Goal: Task Accomplishment & Management: Manage account settings

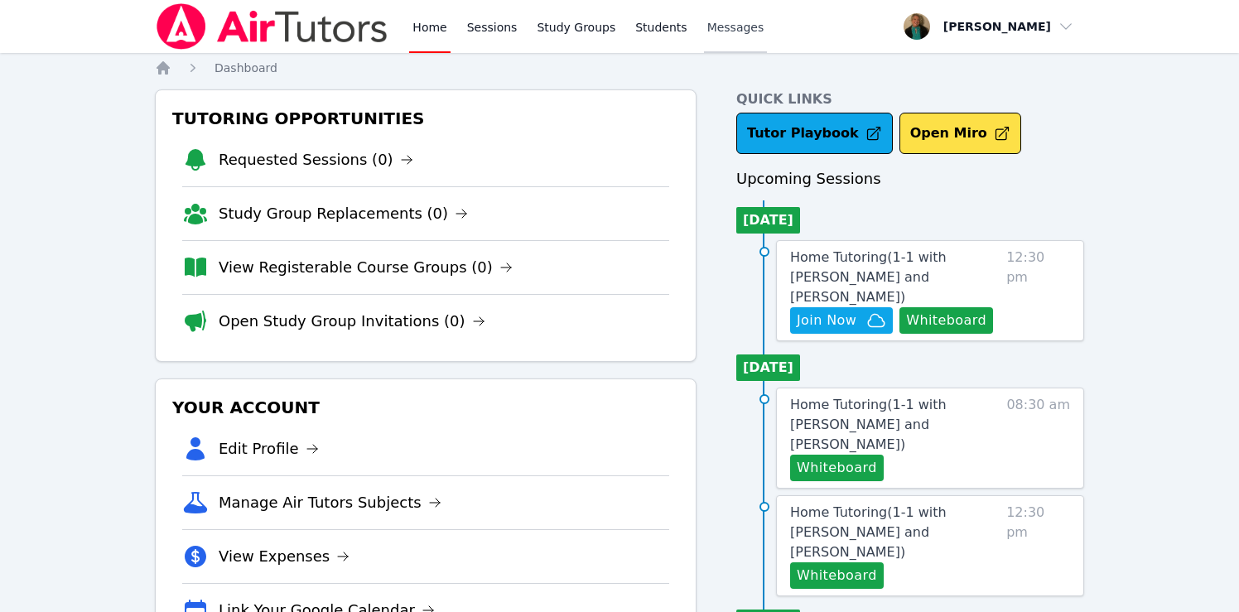
click at [724, 22] on span "Messages" at bounding box center [735, 27] width 57 height 17
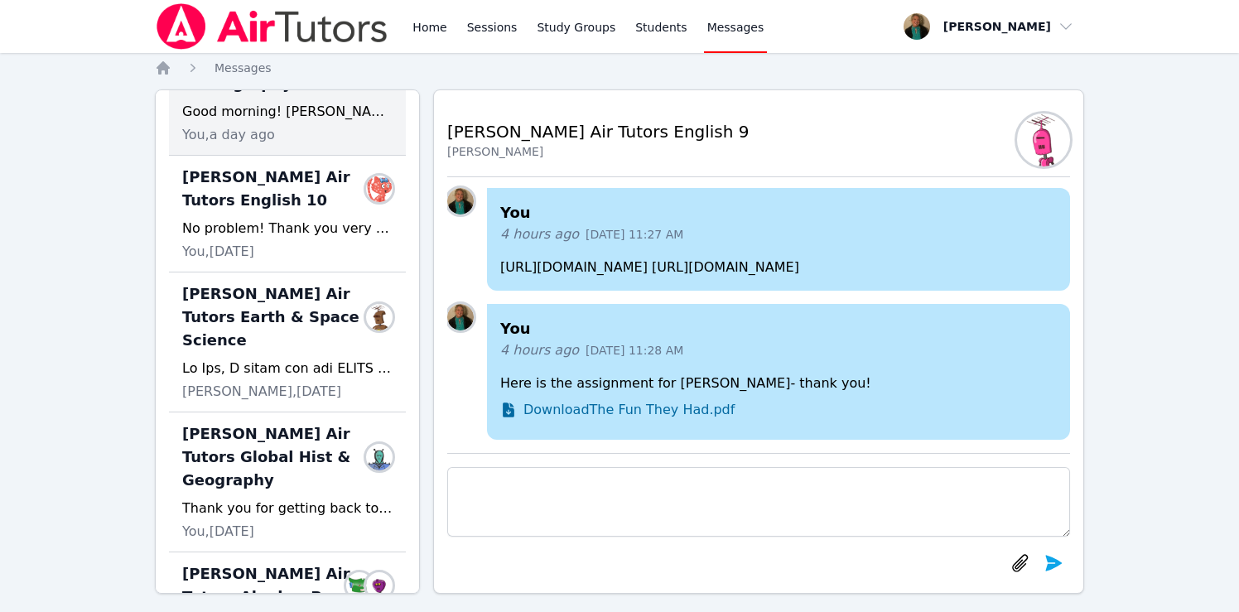
scroll to position [439, 0]
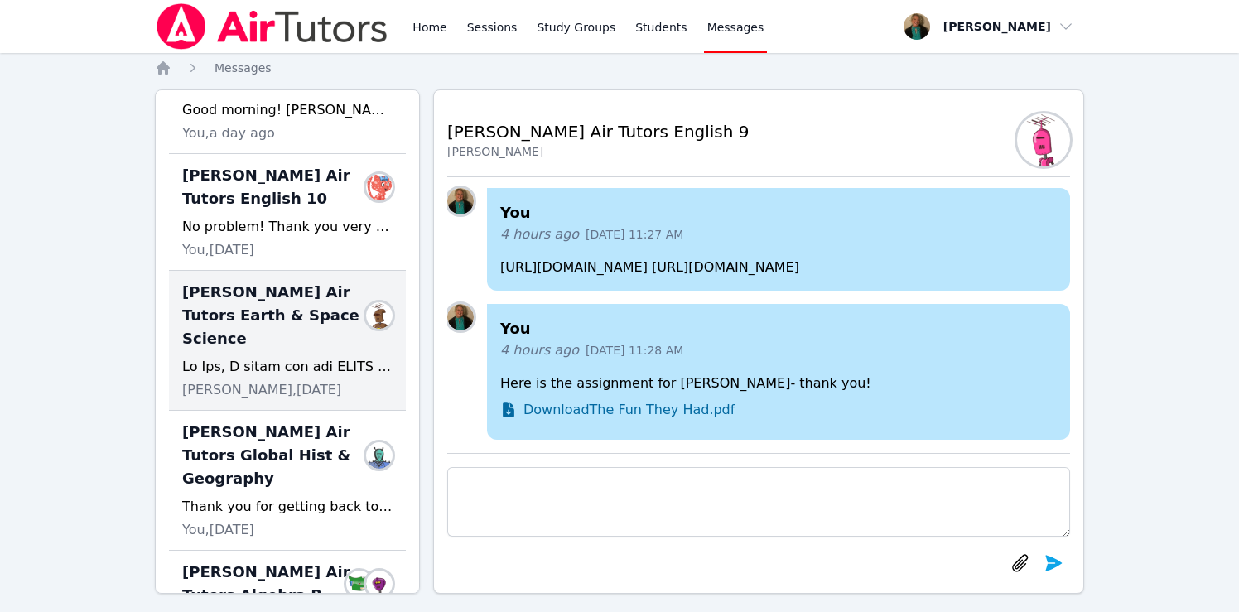
click at [276, 331] on div "Blake Hafner Air Tutors Earth & Space Science Members Tiffany Haig, 7 days ago" at bounding box center [287, 341] width 237 height 140
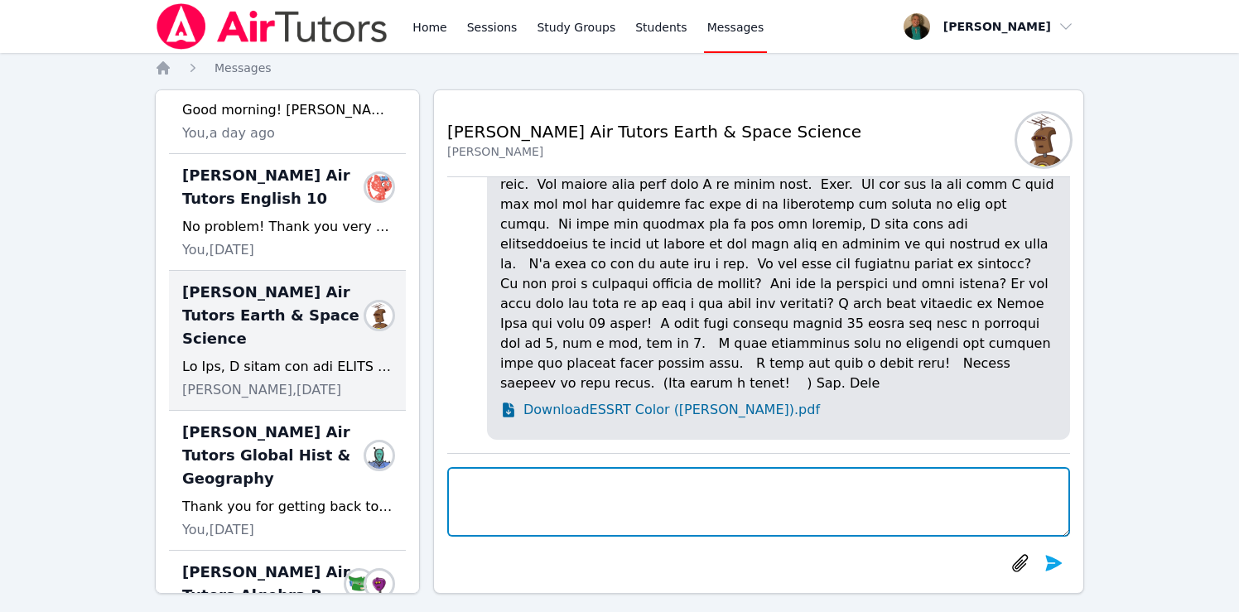
click at [530, 484] on textarea at bounding box center [758, 502] width 623 height 70
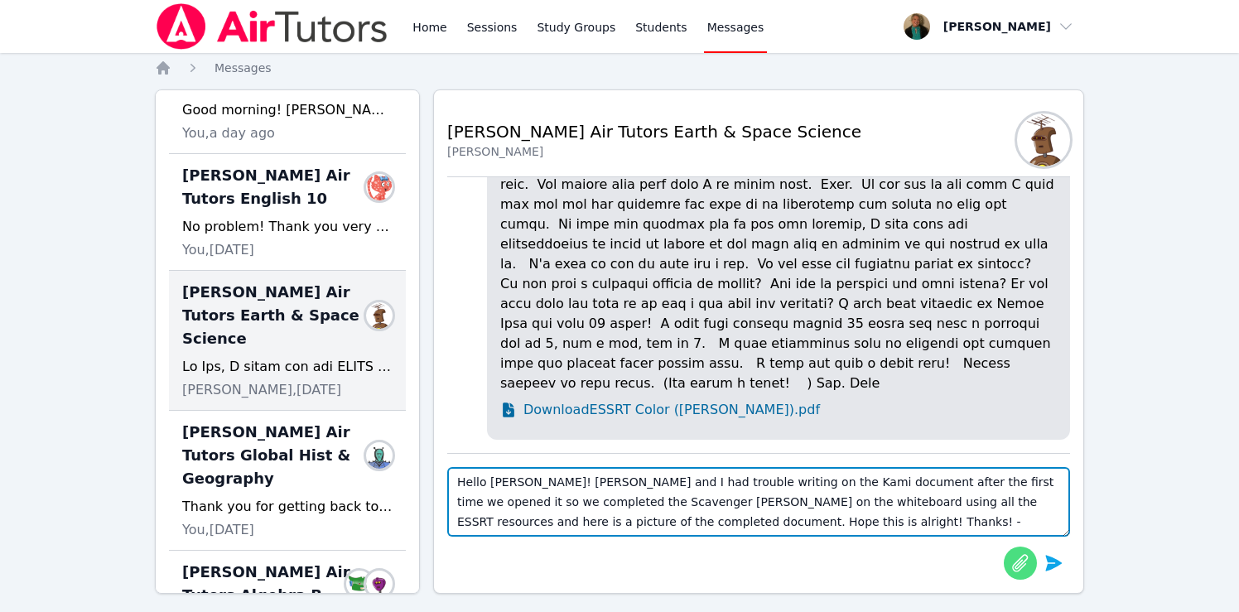
type textarea "Hello Mrs. Haig! Blake and I had trouble writing on the Kami document after the…"
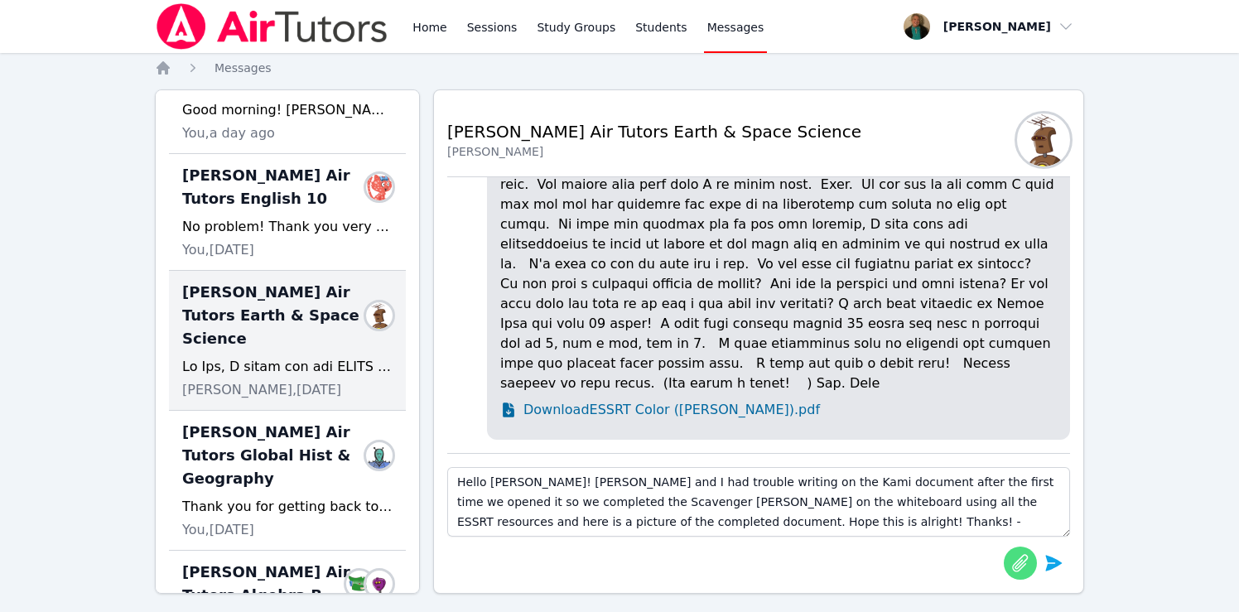
click at [1021, 559] on icon "button" at bounding box center [1021, 563] width 20 height 20
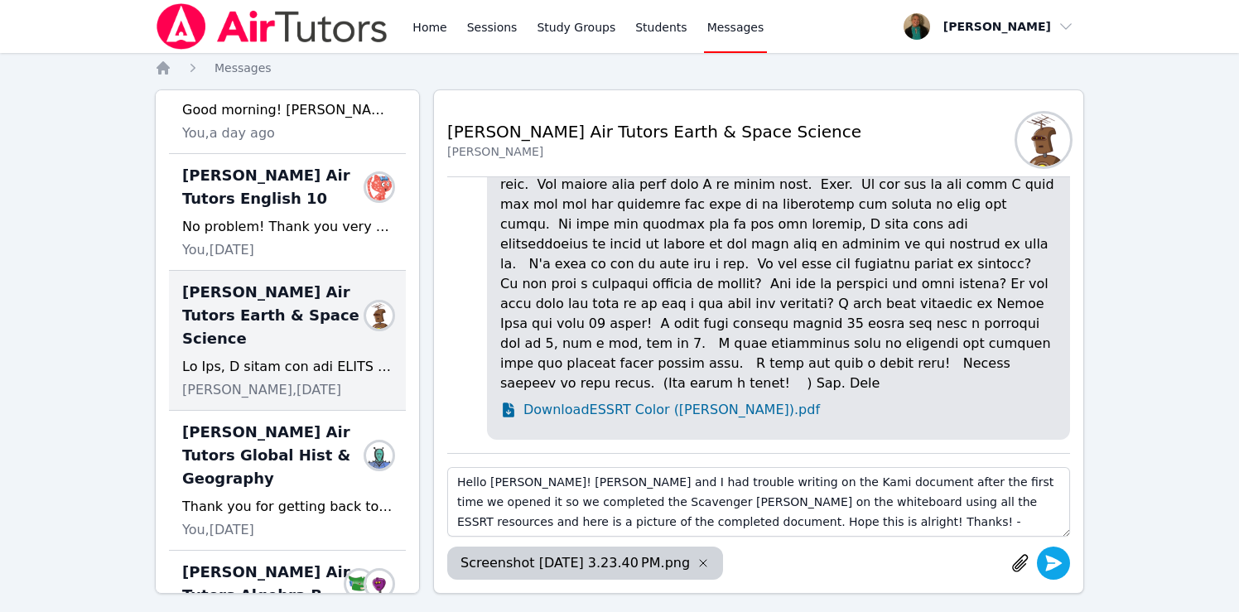
click at [1055, 565] on icon "submit" at bounding box center [1054, 563] width 17 height 16
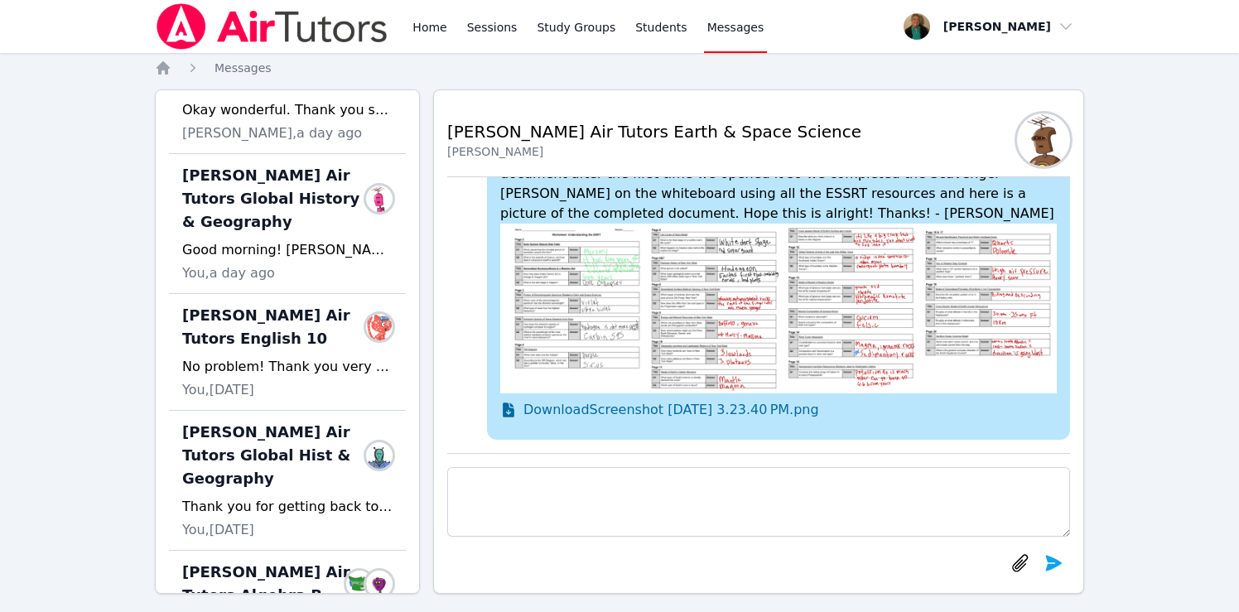
scroll to position [0, 0]
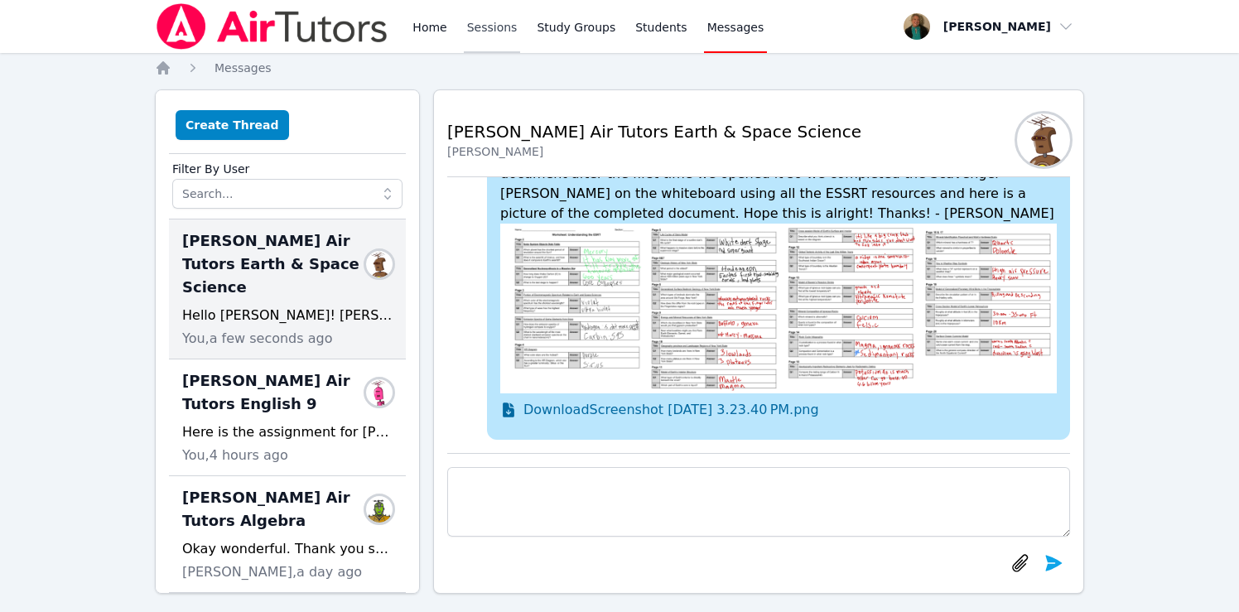
click at [480, 22] on link "Sessions" at bounding box center [492, 26] width 57 height 53
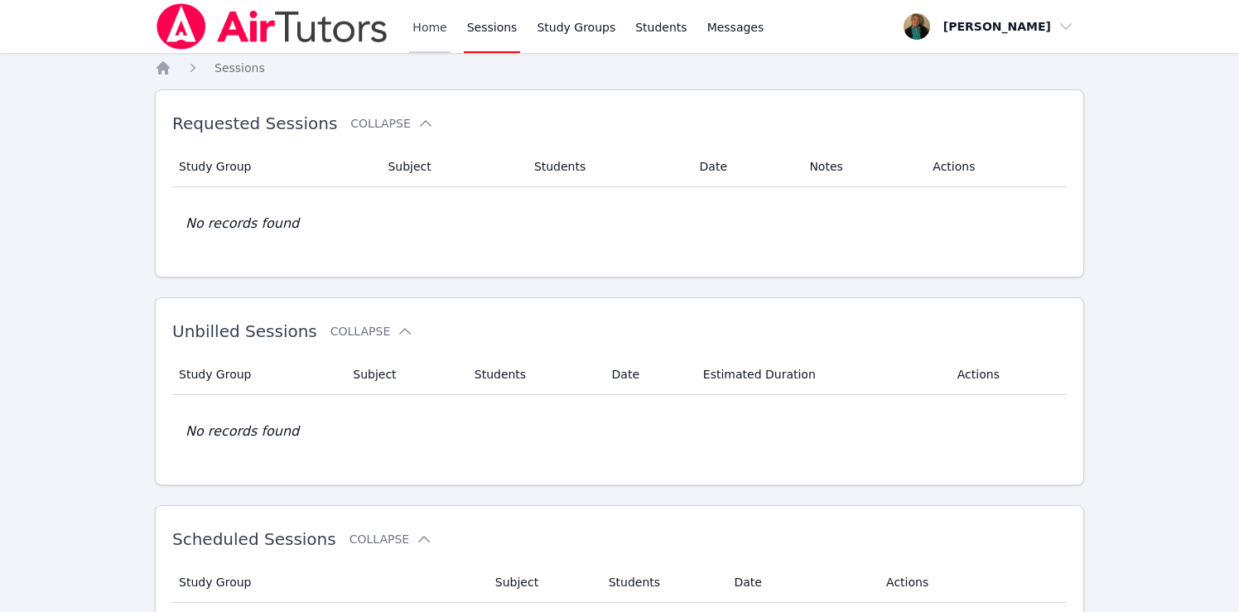
click at [423, 27] on link "Home" at bounding box center [429, 26] width 41 height 53
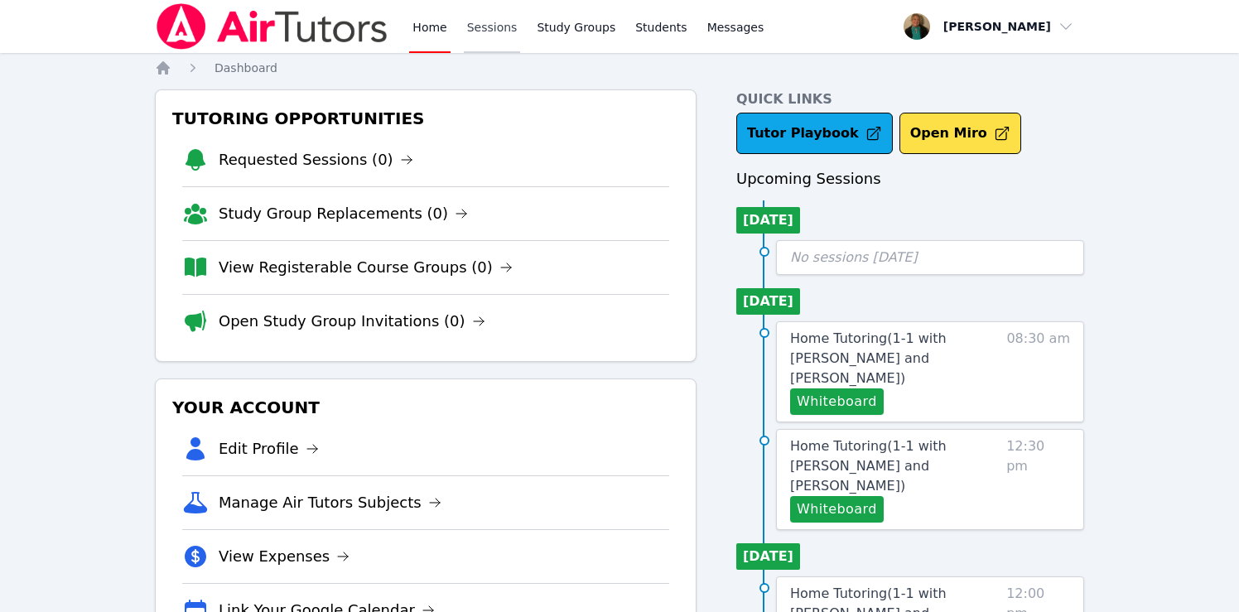
click at [494, 27] on link "Sessions" at bounding box center [492, 26] width 57 height 53
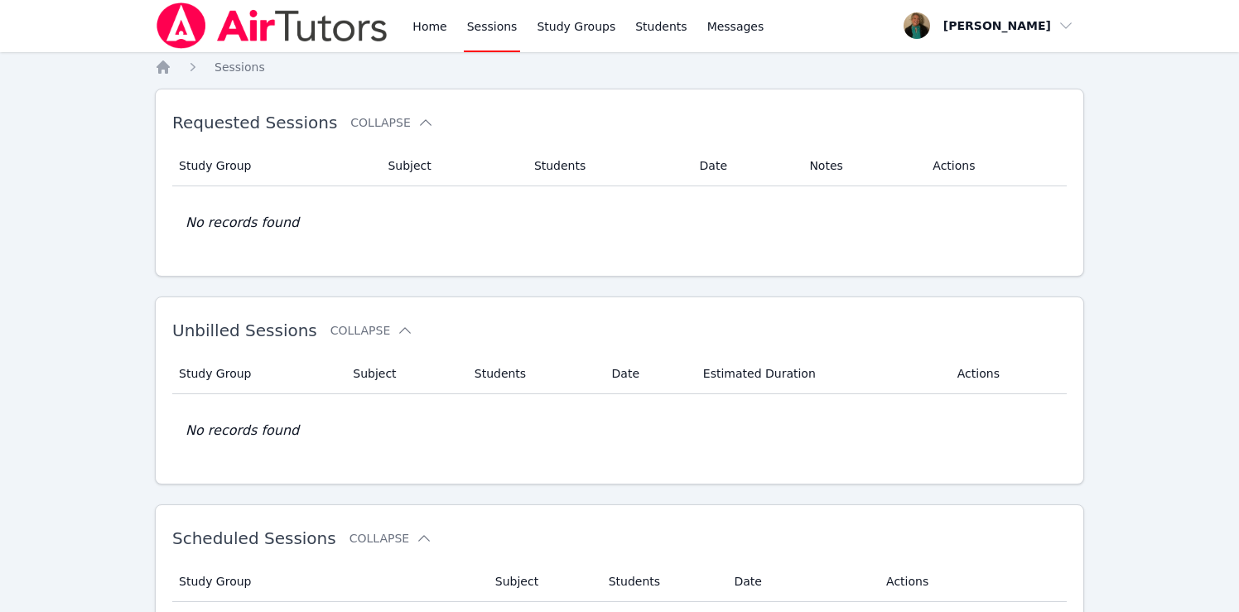
scroll to position [13, 0]
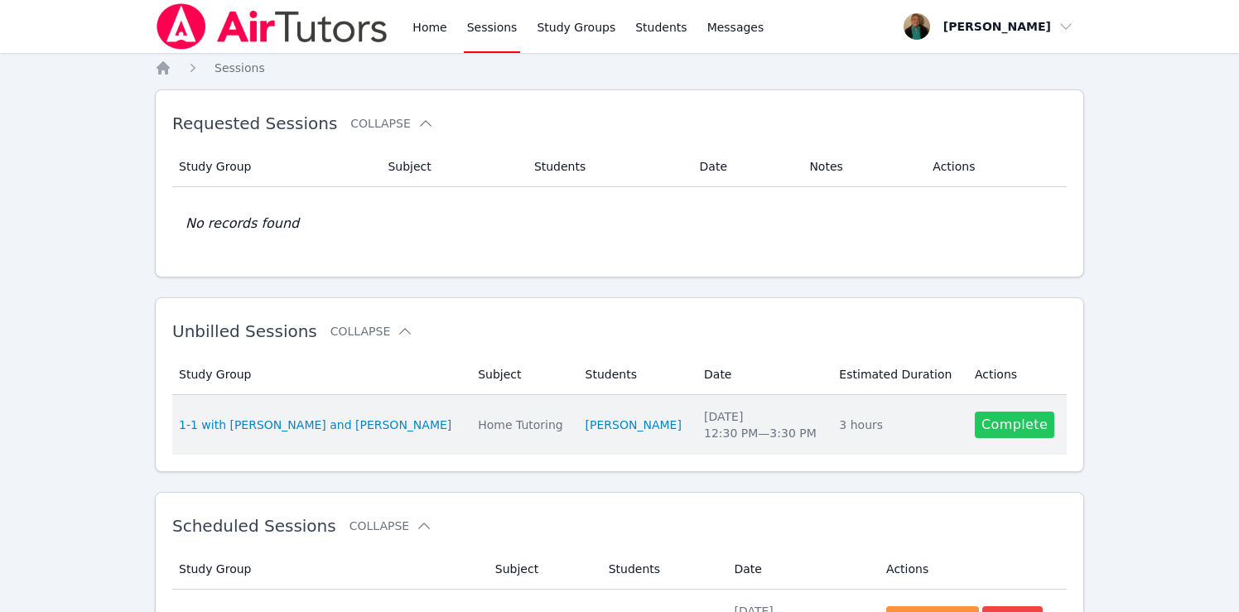
click at [978, 423] on link "Complete" at bounding box center [1015, 425] width 80 height 27
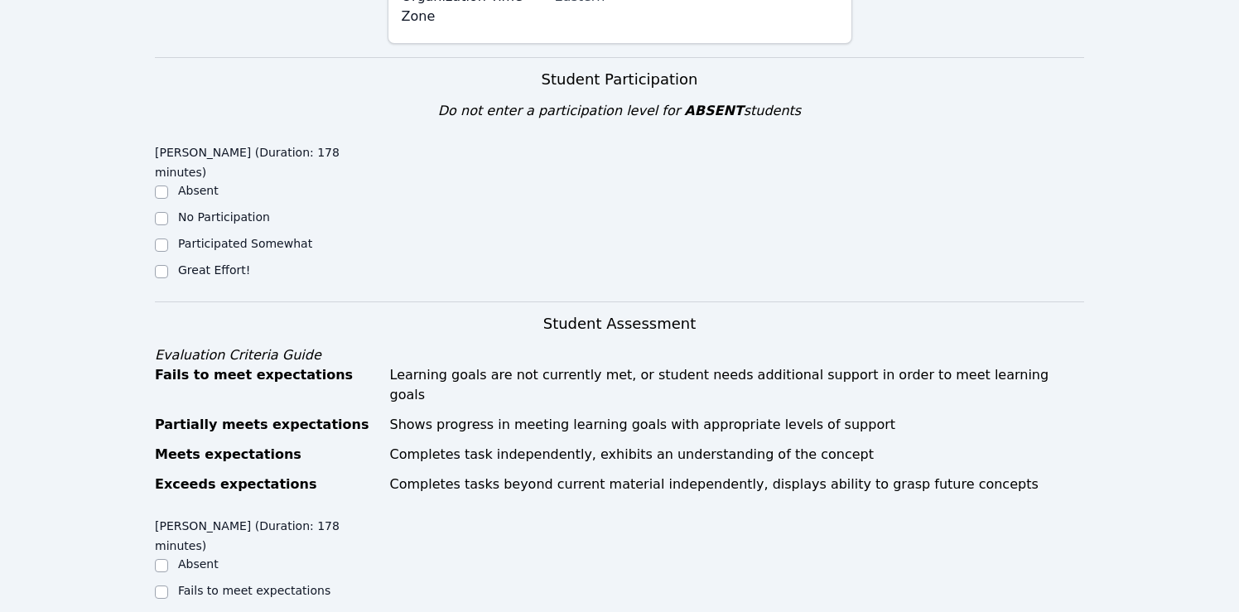
scroll to position [525, 0]
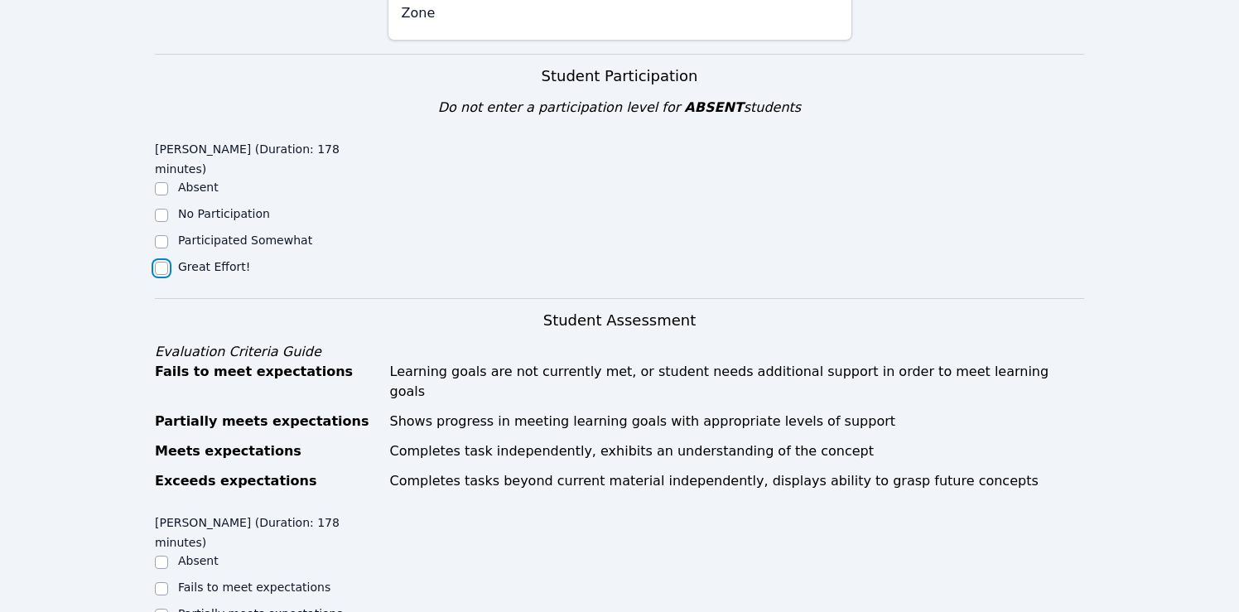
click at [166, 262] on input "Great Effort!" at bounding box center [161, 268] width 13 height 13
checkbox input "true"
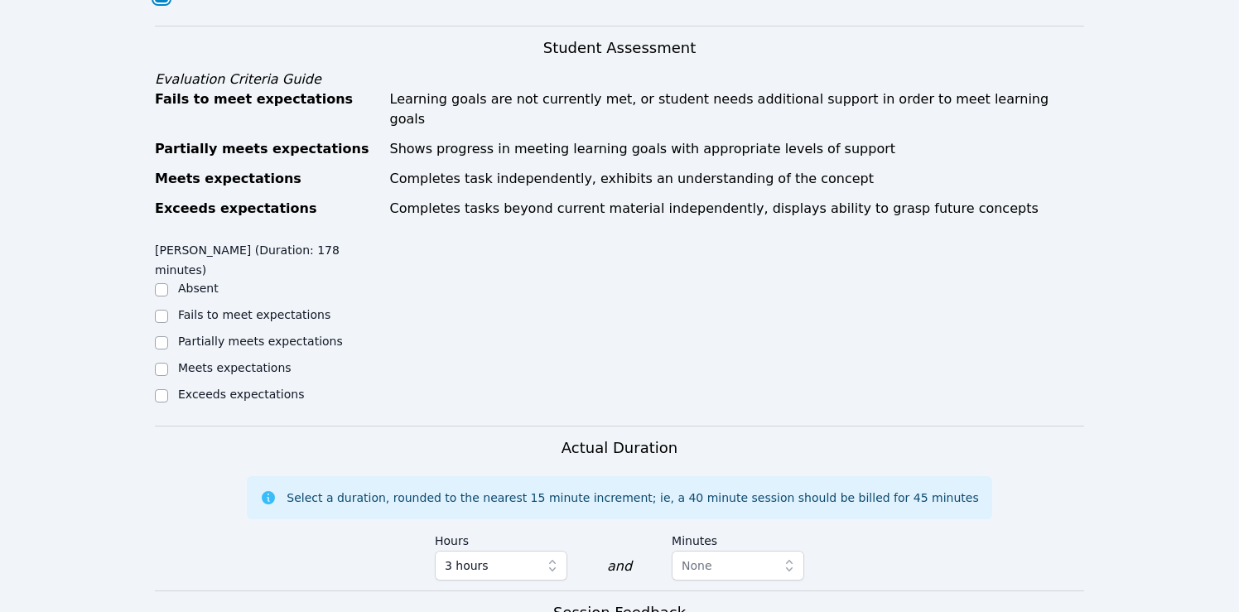
scroll to position [806, 0]
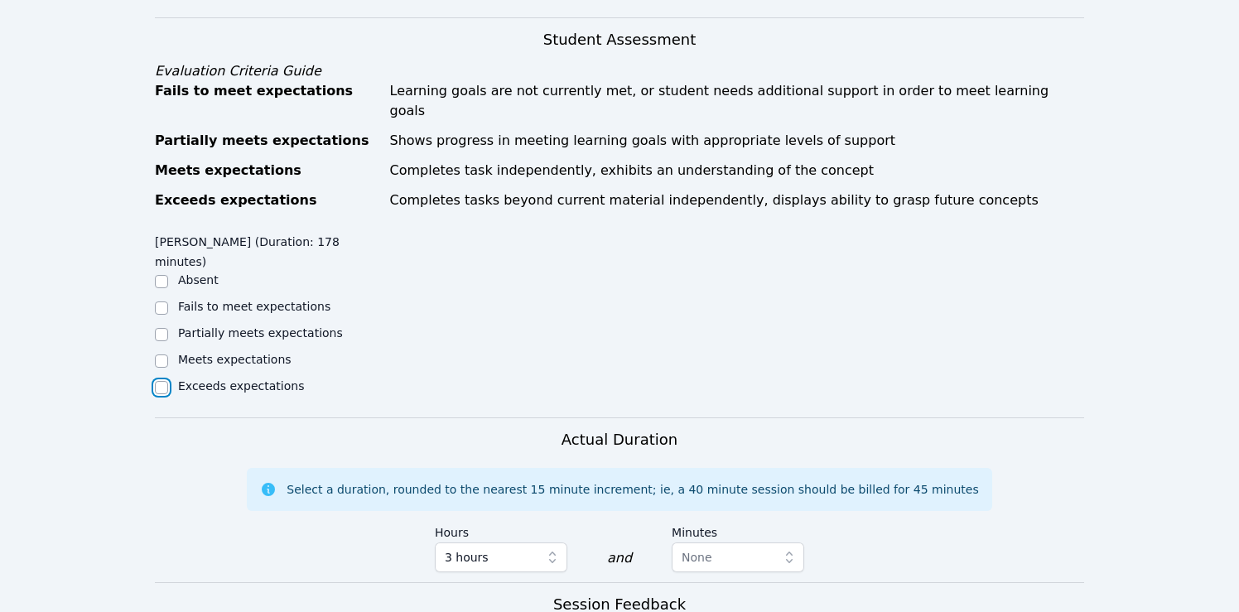
click at [160, 381] on input "Exceeds expectations" at bounding box center [161, 387] width 13 height 13
checkbox input "true"
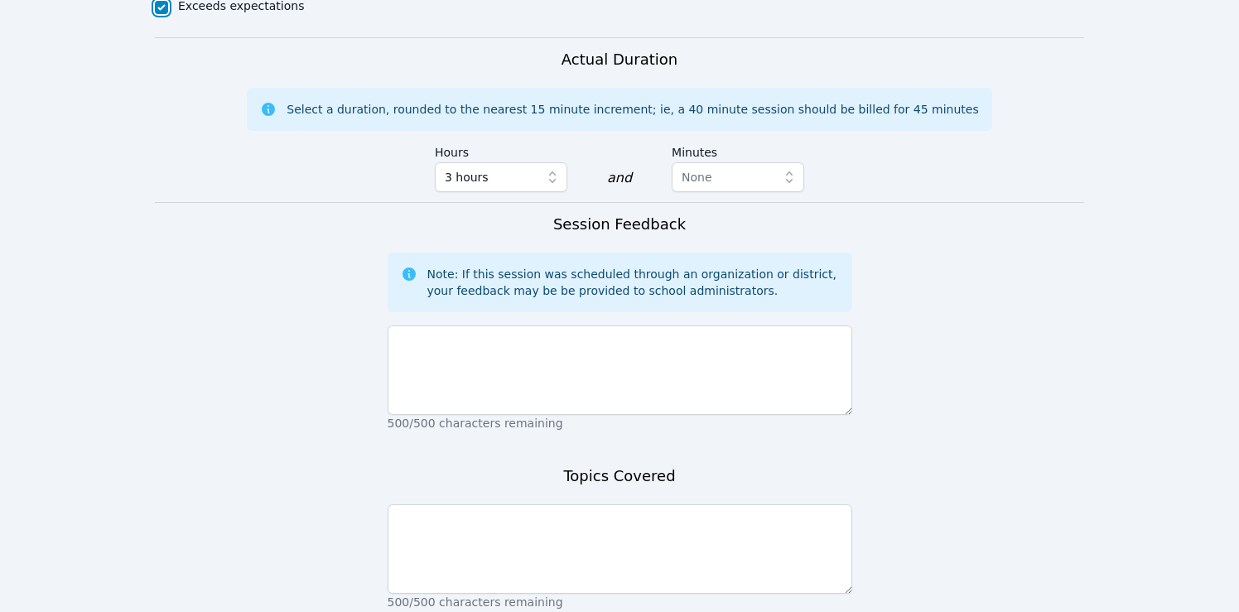
scroll to position [1202, 0]
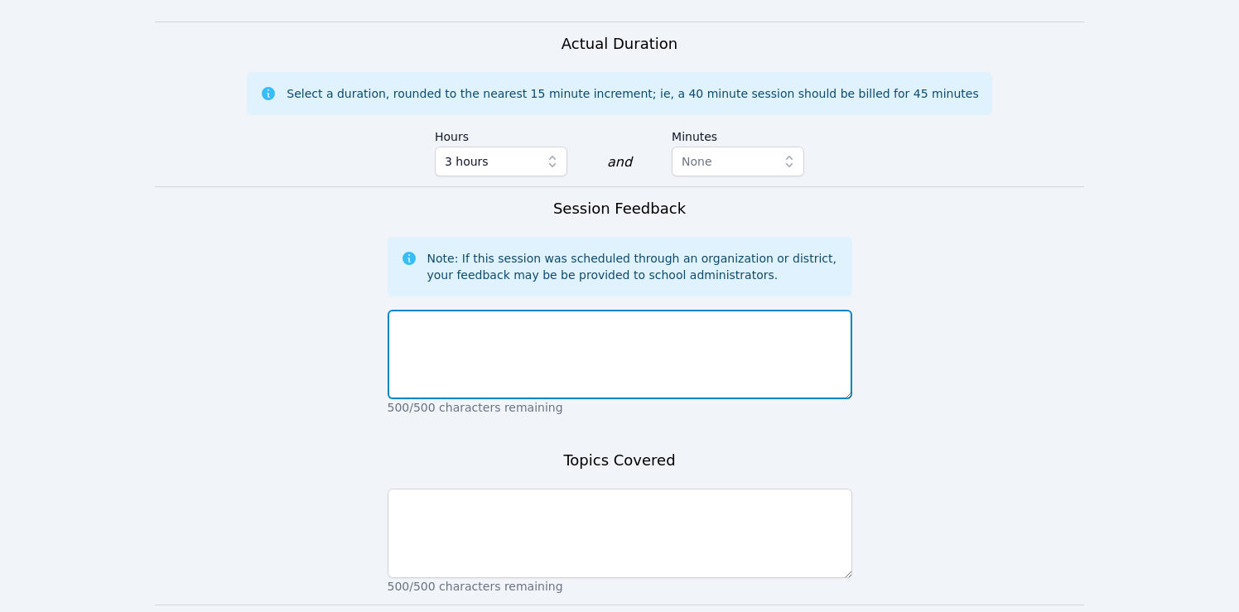
click at [467, 310] on textarea at bounding box center [620, 354] width 465 height 89
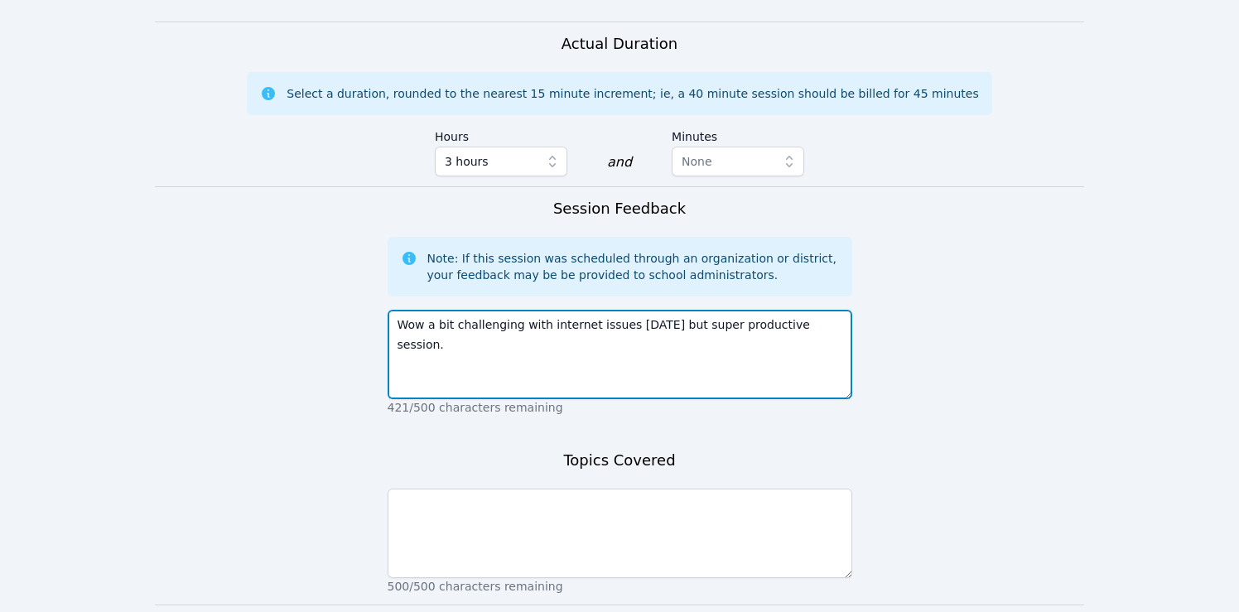
type textarea "Wow a bit challenging with internet issues today but super productive session."
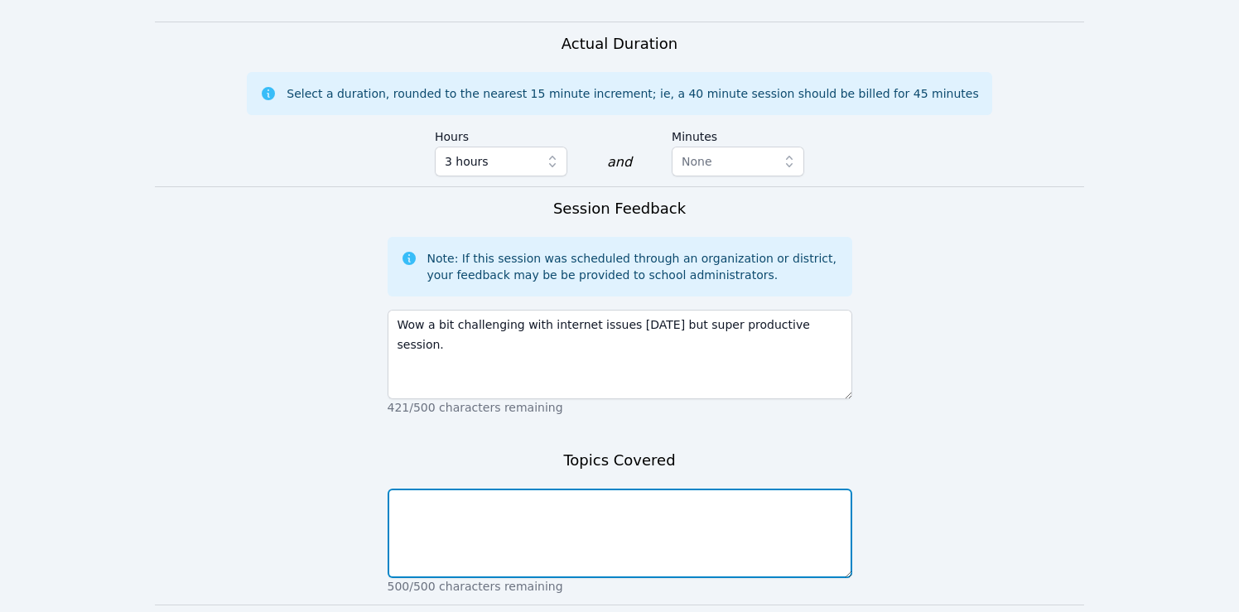
click at [467, 489] on textarea at bounding box center [620, 533] width 465 height 89
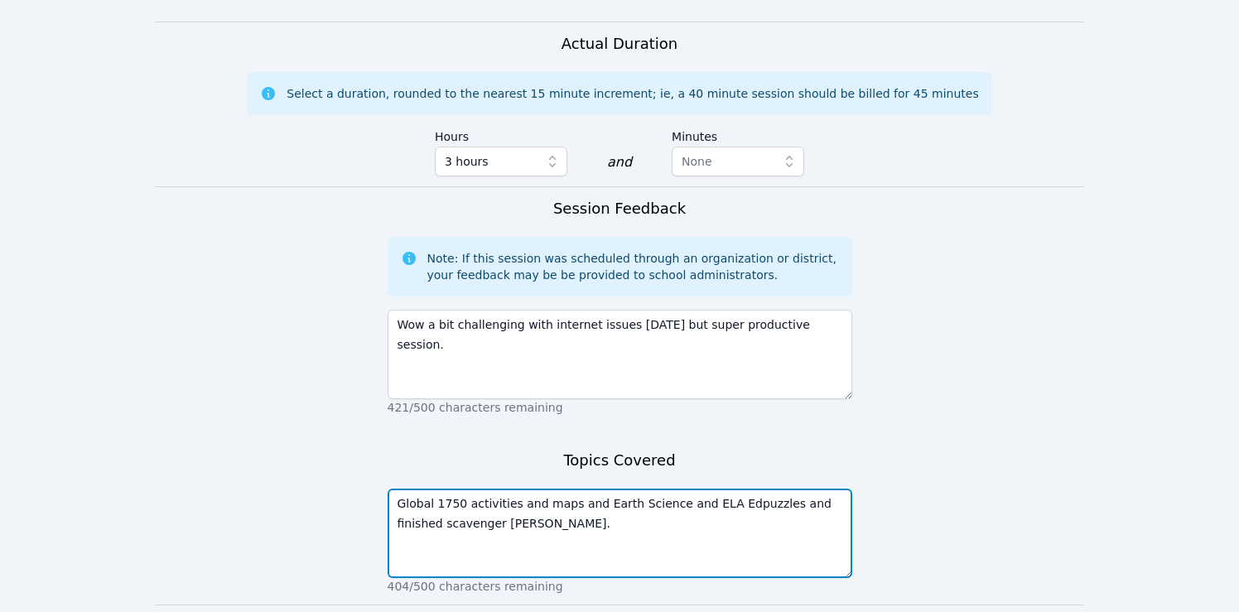
type textarea "Global 1750 activities and maps and Earth Science and ELA Edpuzzles and finishe…"
